Goal: Information Seeking & Learning: Learn about a topic

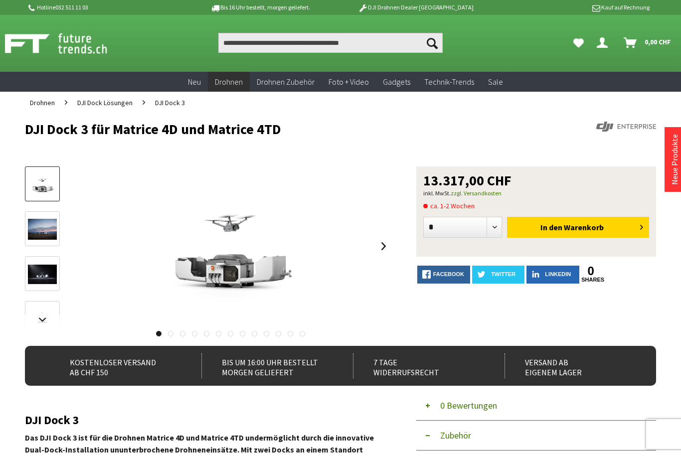
click at [45, 223] on img at bounding box center [42, 229] width 29 height 21
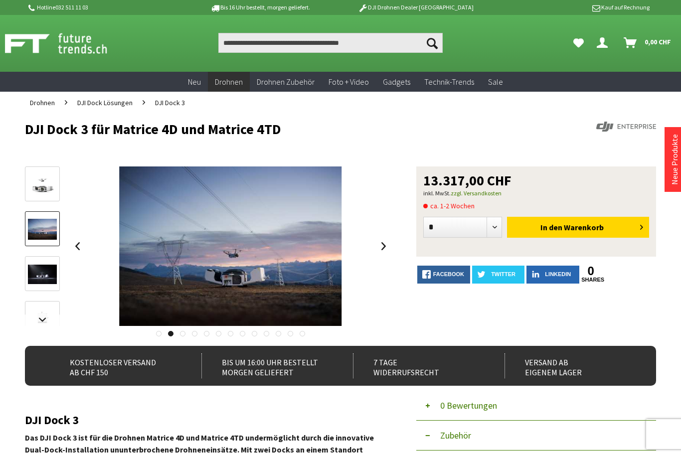
click at [43, 271] on img at bounding box center [42, 274] width 29 height 19
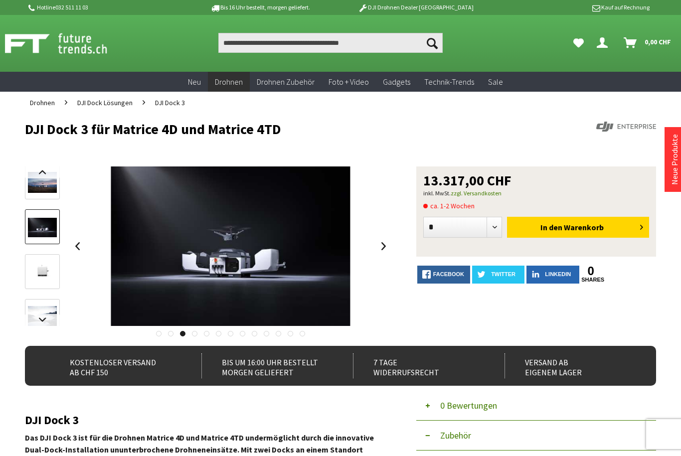
click at [41, 267] on img at bounding box center [42, 272] width 29 height 29
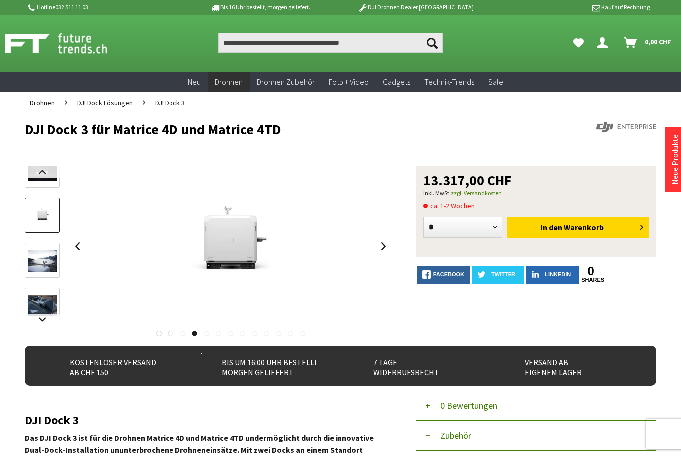
click at [36, 266] on img at bounding box center [42, 261] width 29 height 22
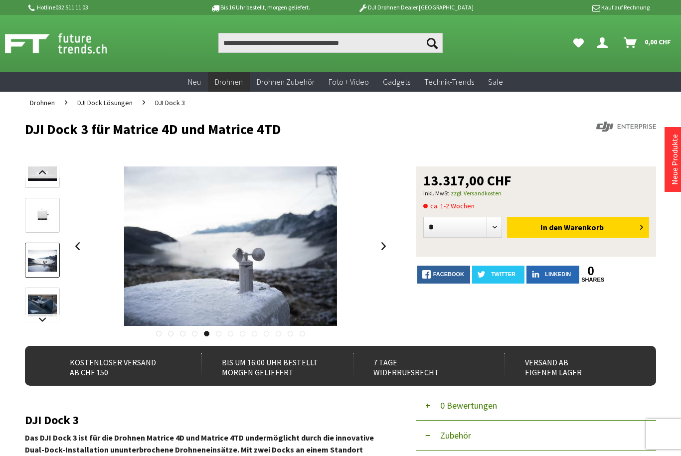
click at [36, 292] on link at bounding box center [42, 304] width 35 height 35
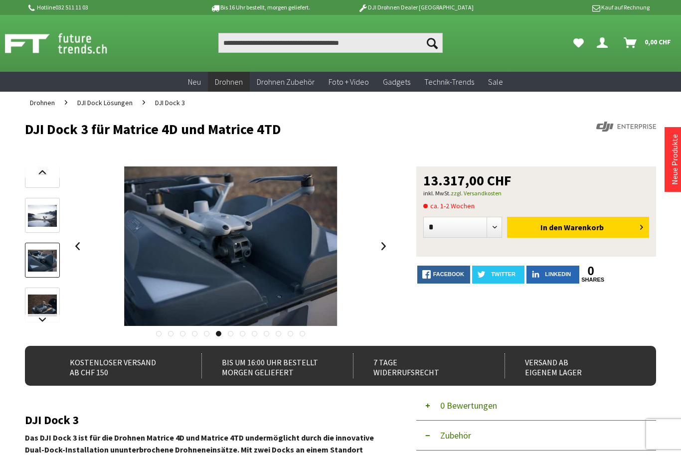
click at [42, 304] on img at bounding box center [42, 305] width 29 height 22
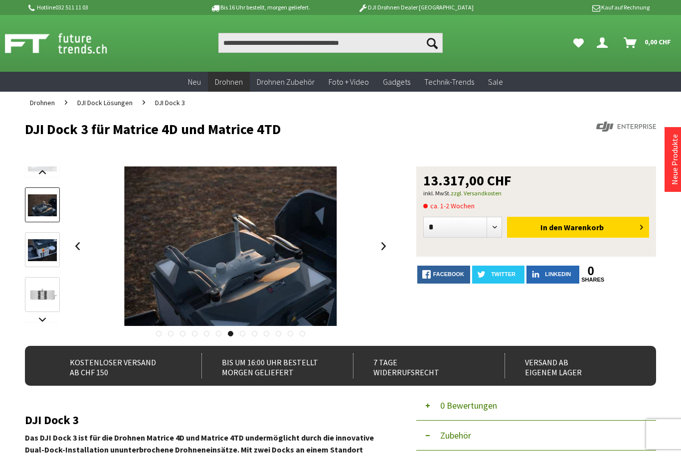
click at [37, 252] on img at bounding box center [42, 250] width 29 height 22
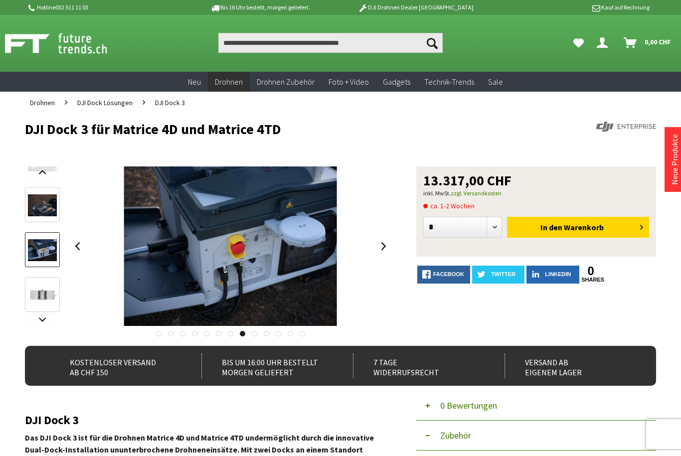
click at [37, 277] on link at bounding box center [42, 294] width 35 height 35
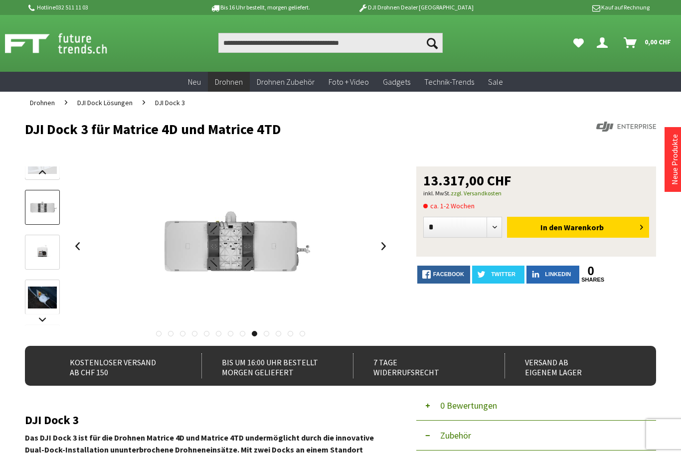
click at [47, 247] on img at bounding box center [42, 252] width 29 height 29
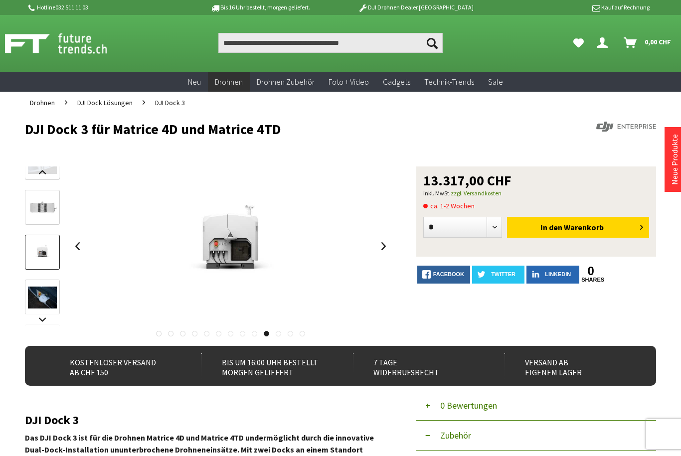
click at [39, 288] on img at bounding box center [42, 297] width 29 height 22
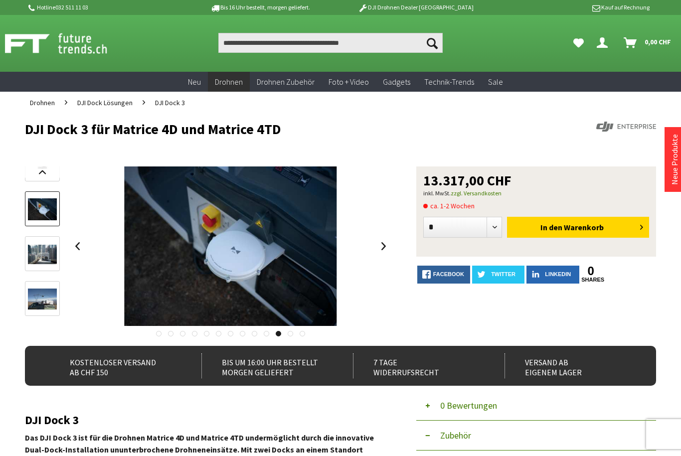
click at [37, 263] on img at bounding box center [42, 254] width 29 height 19
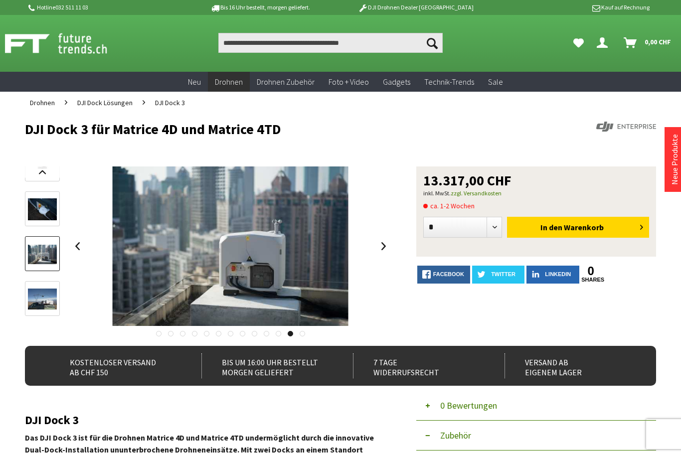
click at [39, 297] on img at bounding box center [42, 298] width 29 height 21
